Goal: Transaction & Acquisition: Purchase product/service

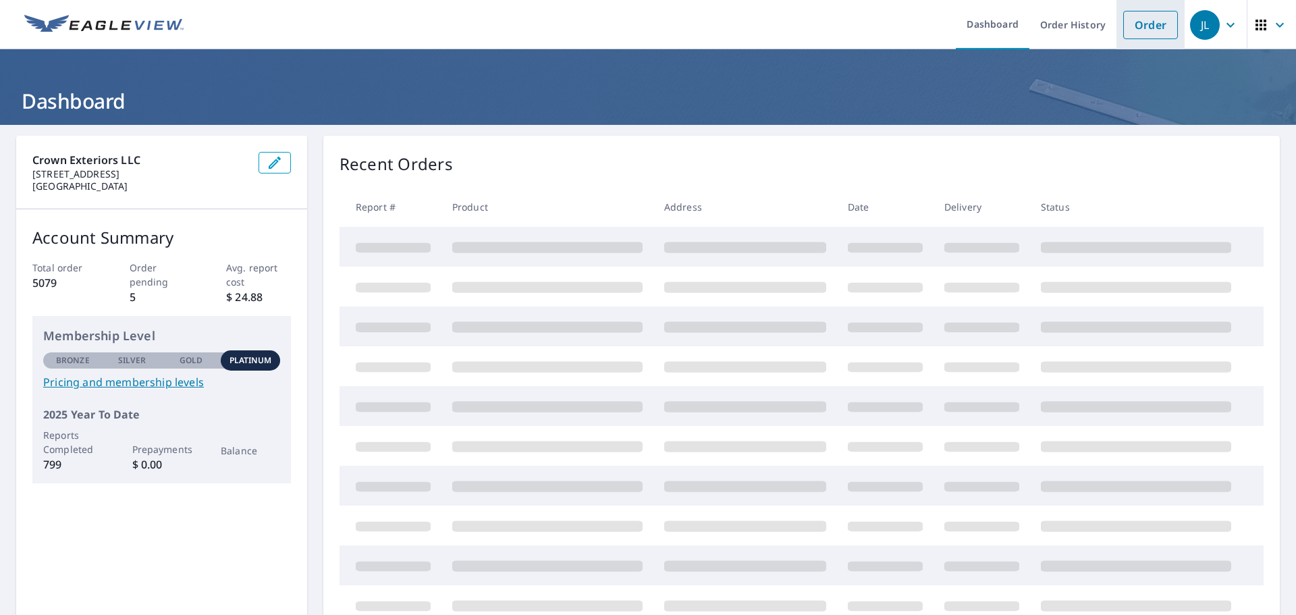
click at [1148, 26] on link "Order" at bounding box center [1150, 25] width 55 height 28
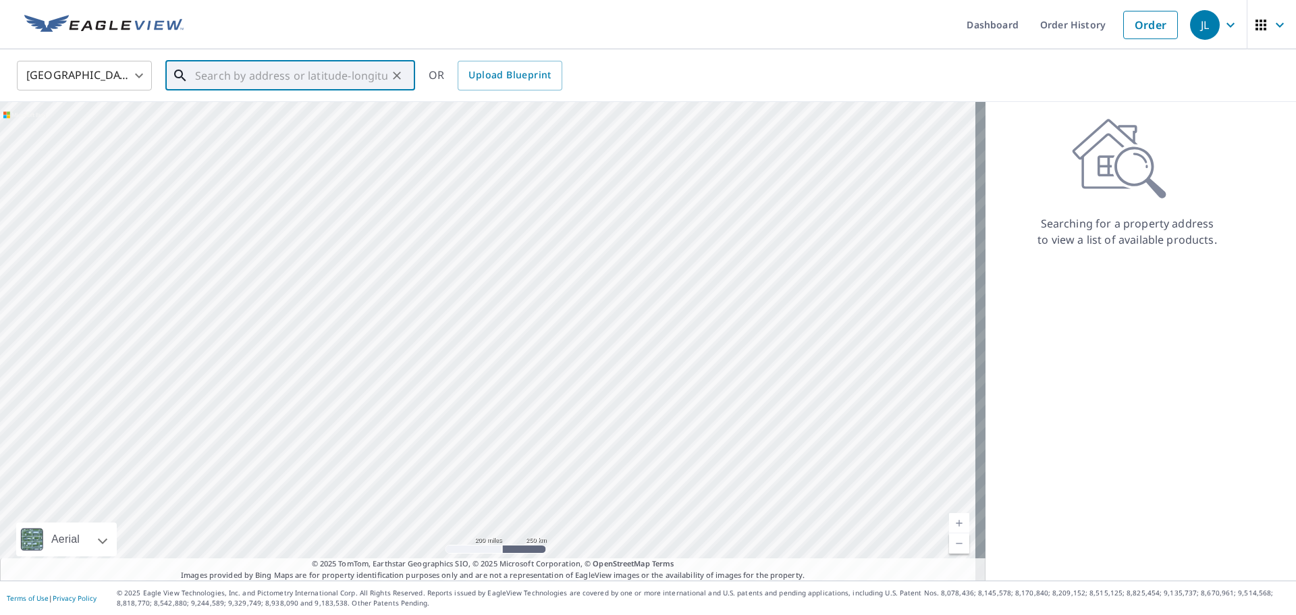
click at [288, 78] on input "text" at bounding box center [291, 76] width 192 height 38
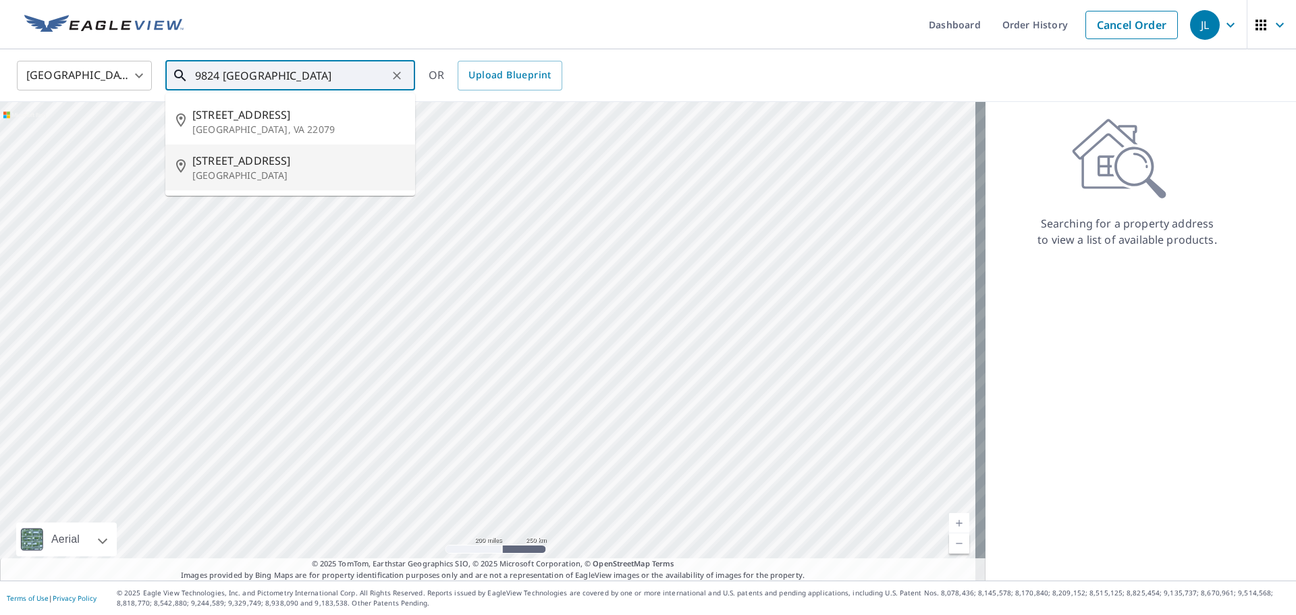
click at [271, 163] on span "[STREET_ADDRESS]" at bounding box center [298, 161] width 212 height 16
type input "[STREET_ADDRESS]"
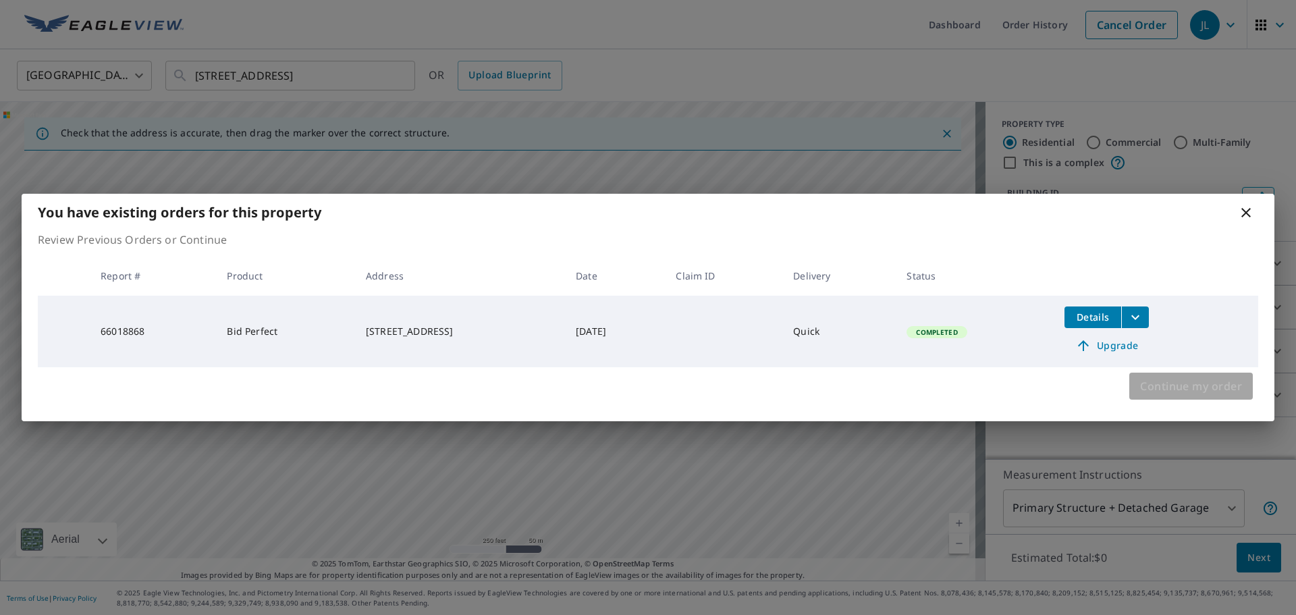
click at [1217, 387] on span "Continue my order" at bounding box center [1191, 386] width 102 height 19
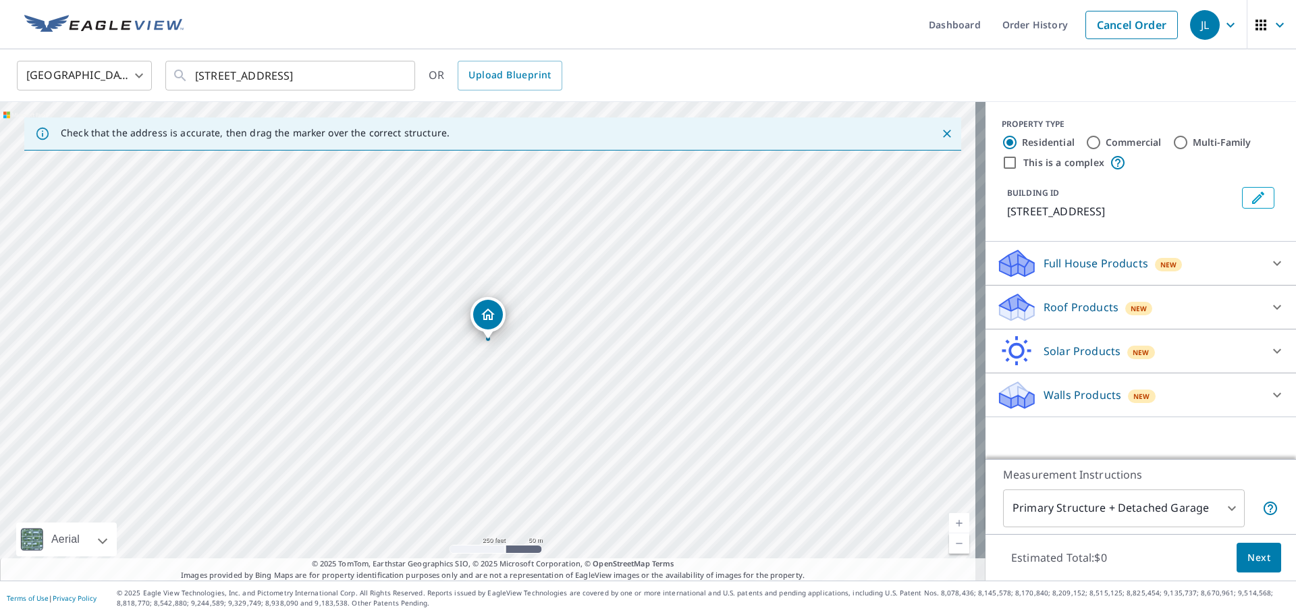
click at [1158, 323] on div "Roof Products New" at bounding box center [1128, 308] width 265 height 32
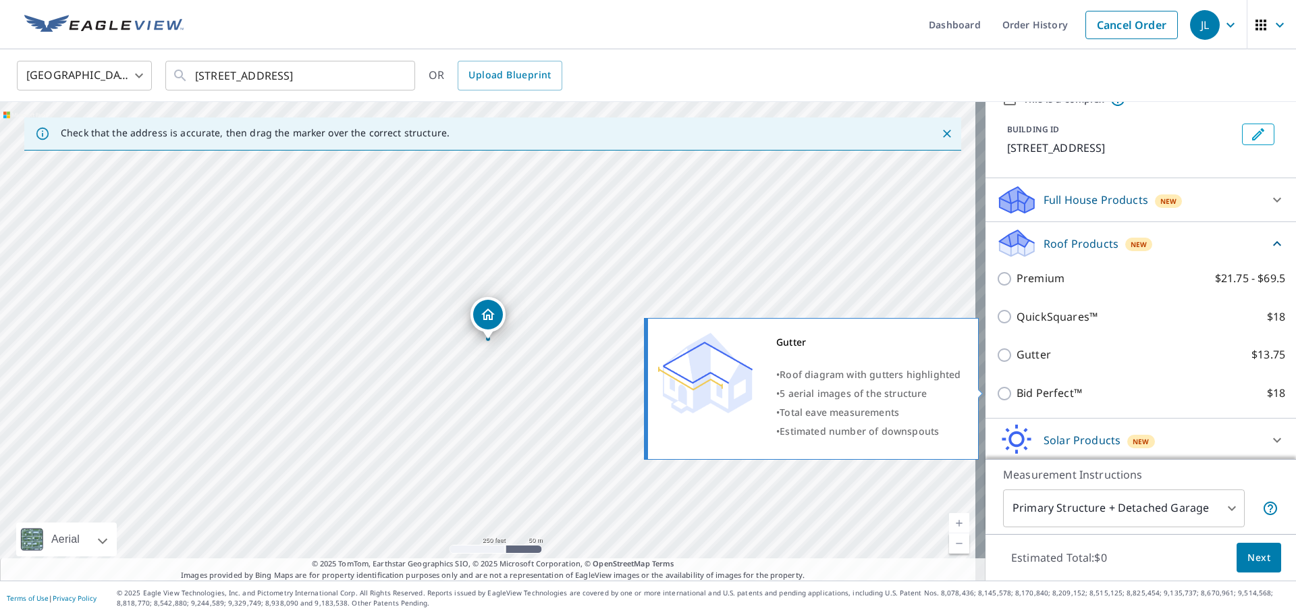
scroll to position [127, 0]
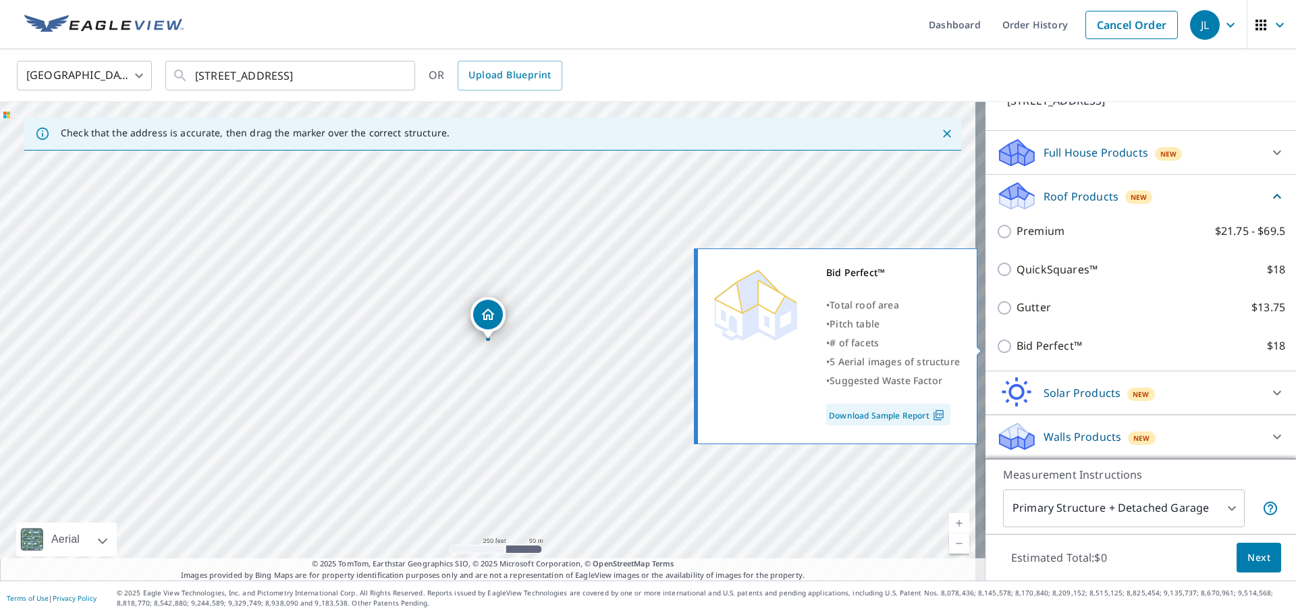
click at [1026, 341] on p "Bid Perfect™" at bounding box center [1049, 346] width 65 height 17
click at [1017, 341] on input "Bid Perfect™ $18" at bounding box center [1006, 346] width 20 height 16
checkbox input "true"
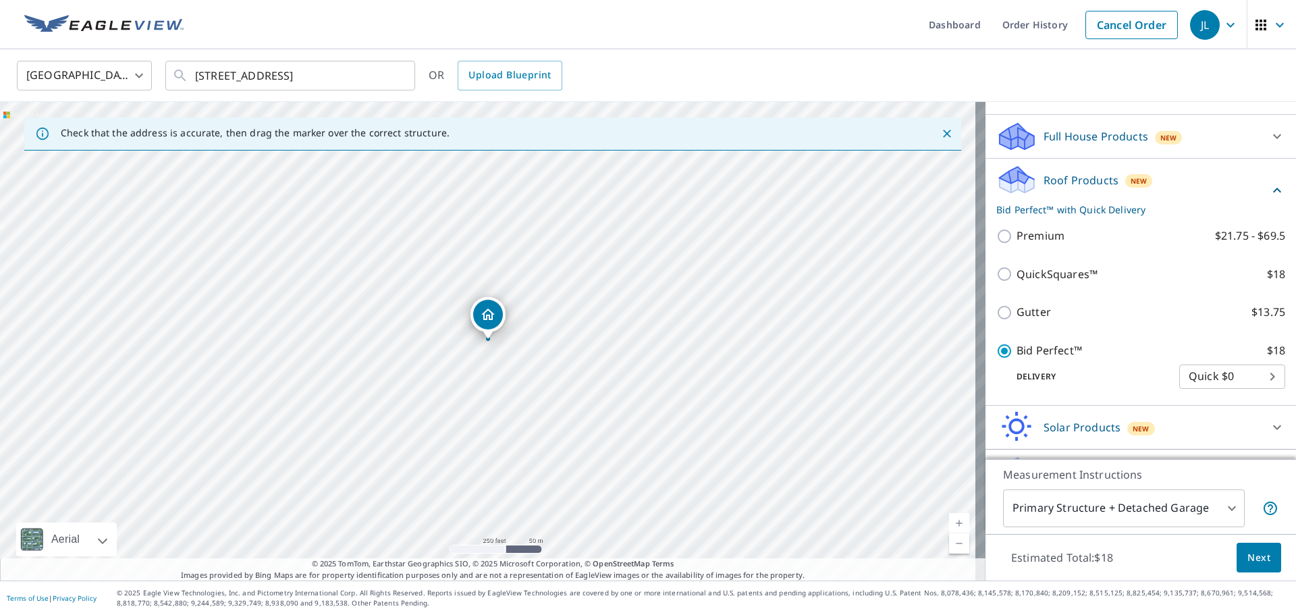
click at [1256, 557] on span "Next" at bounding box center [1259, 558] width 23 height 17
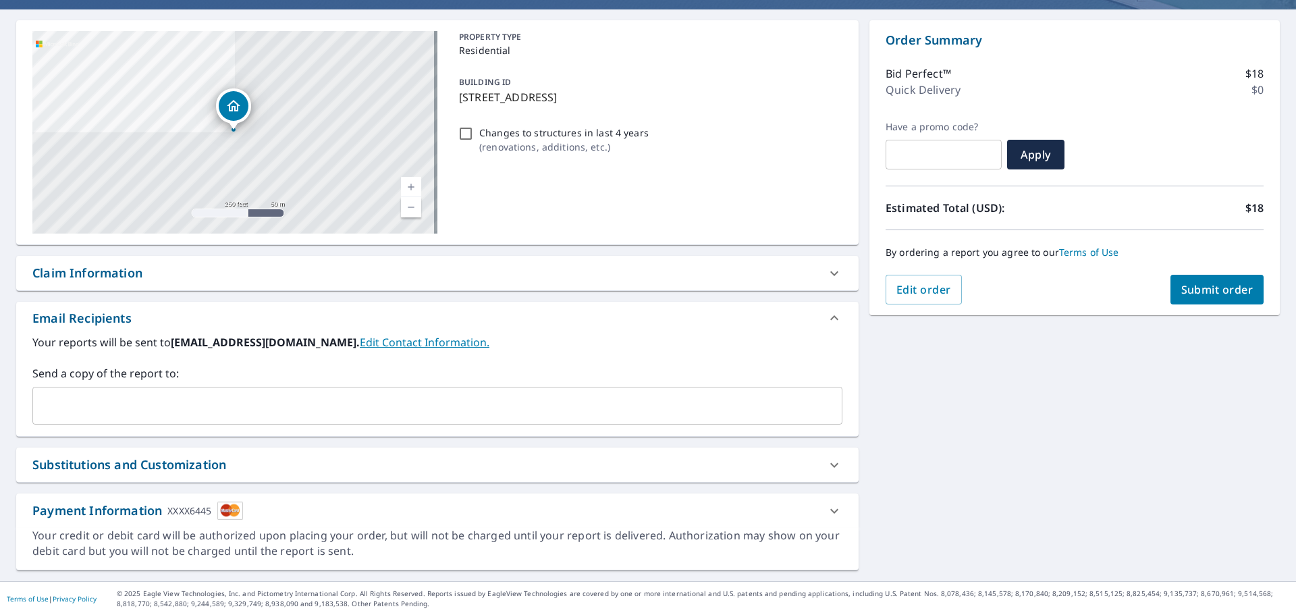
scroll to position [116, 0]
click at [294, 386] on div "​" at bounding box center [437, 405] width 810 height 38
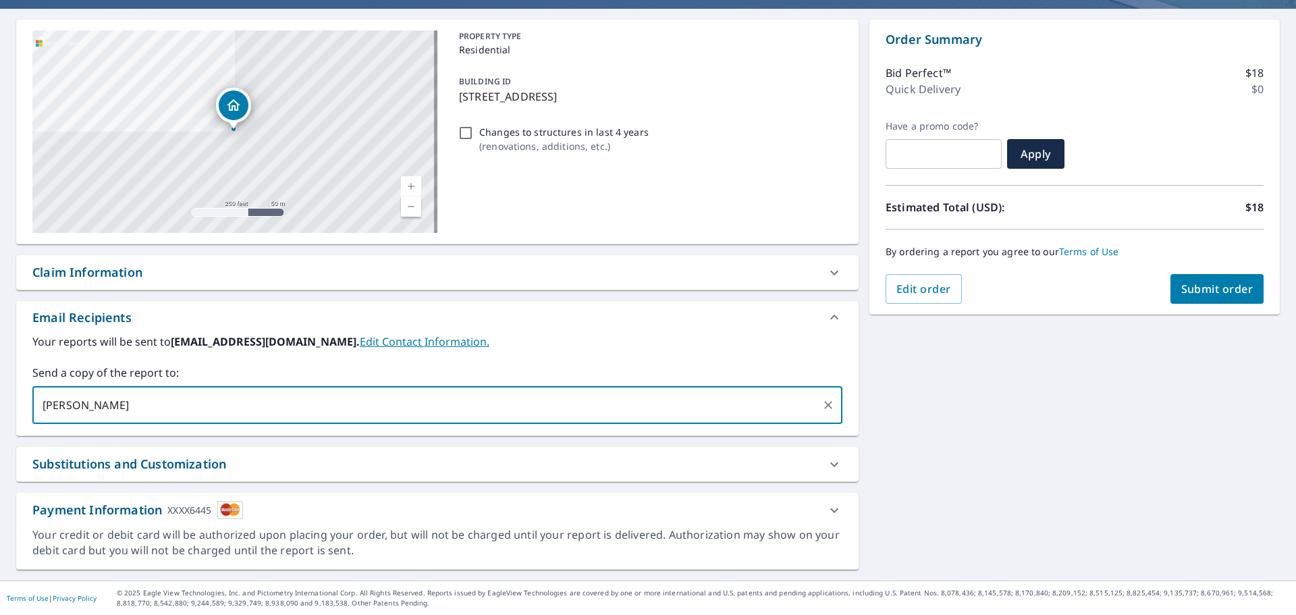
type input "[EMAIL_ADDRESS][DOMAIN_NAME]"
click at [1239, 289] on span "Submit order" at bounding box center [1217, 289] width 72 height 15
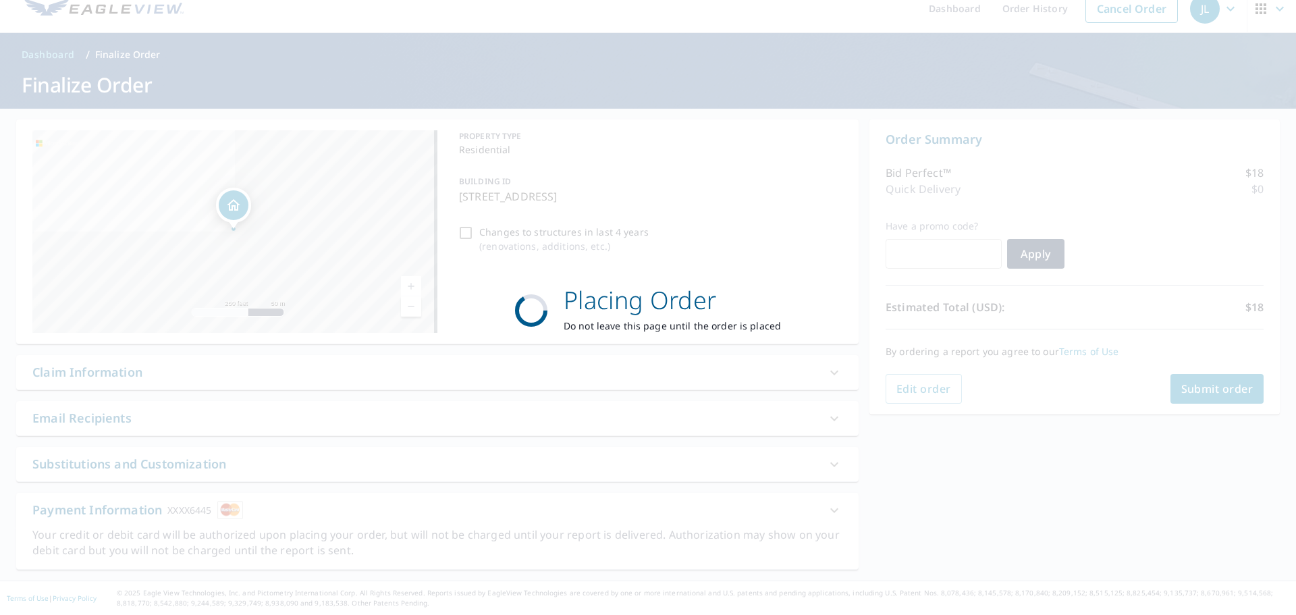
scroll to position [16, 0]
